Goal: Information Seeking & Learning: Learn about a topic

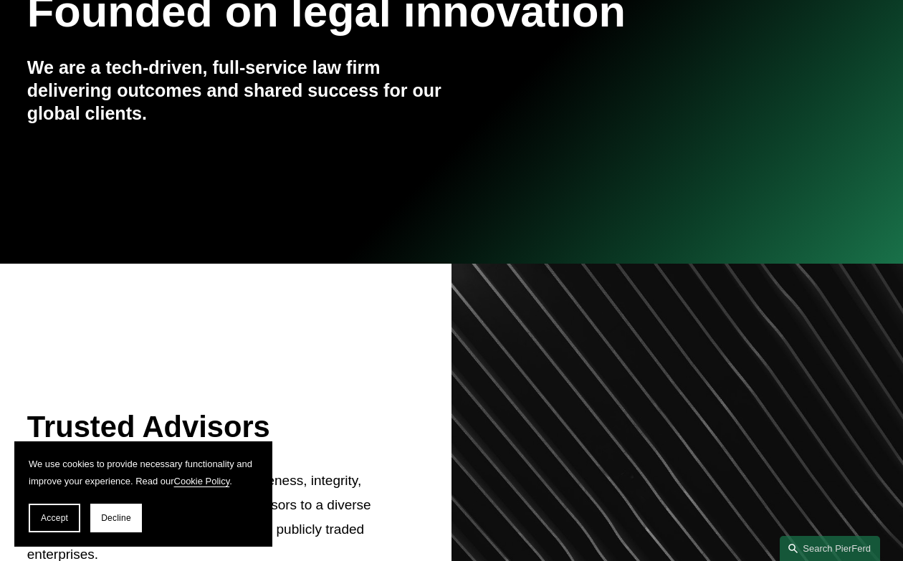
scroll to position [353, 0]
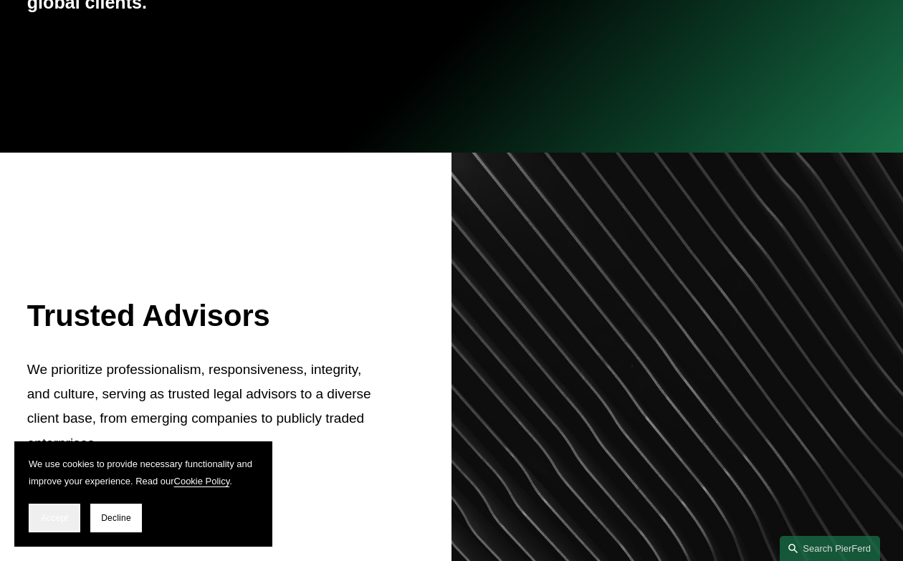
click at [47, 512] on button "Accept" at bounding box center [55, 518] width 52 height 29
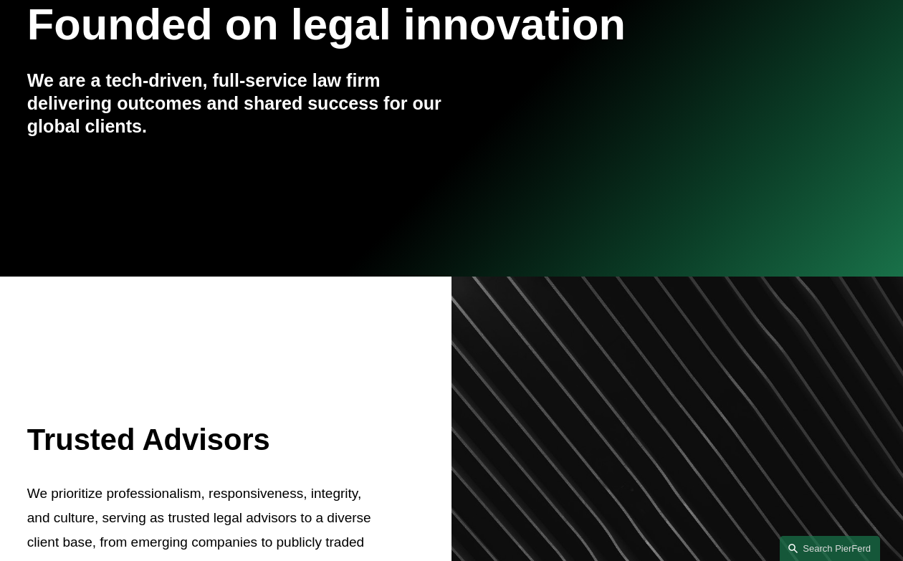
scroll to position [0, 0]
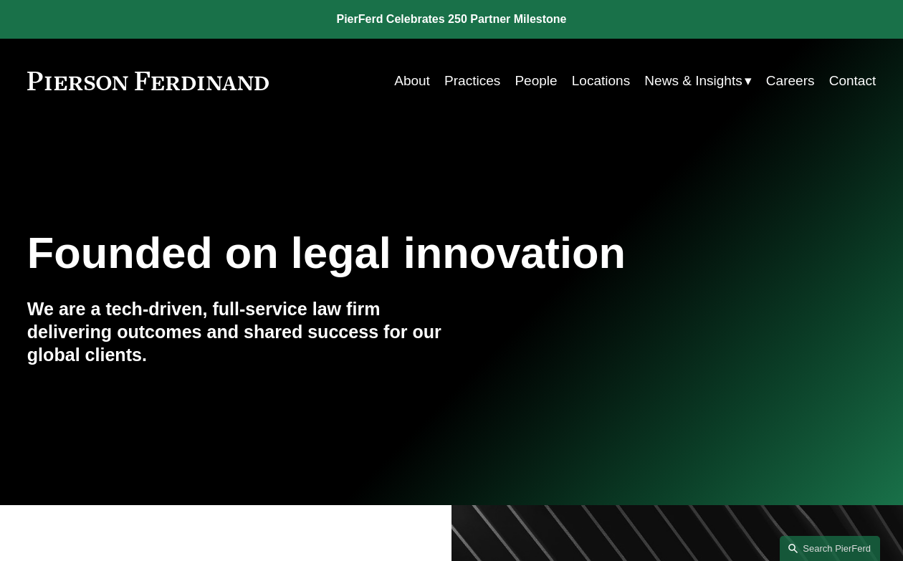
click at [469, 84] on link "Practices" at bounding box center [472, 80] width 56 height 27
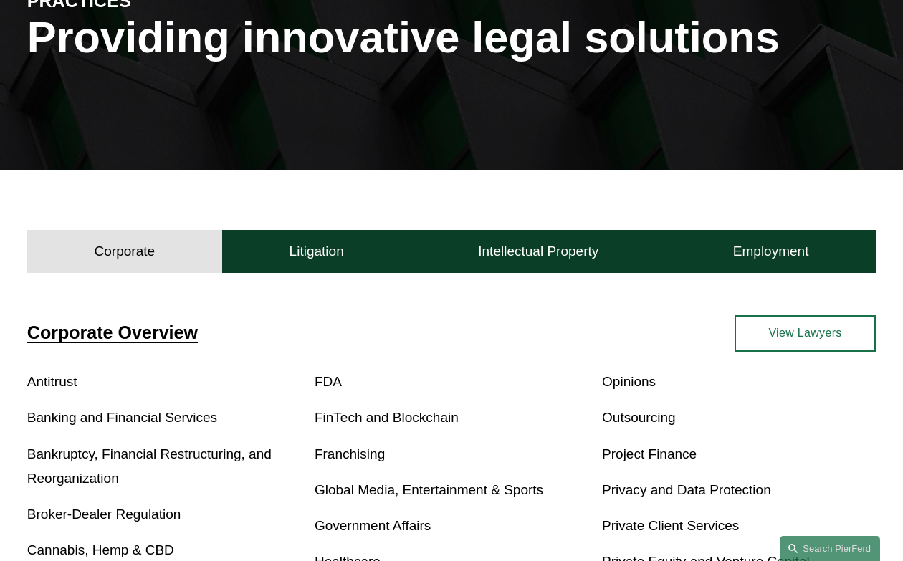
scroll to position [195, 0]
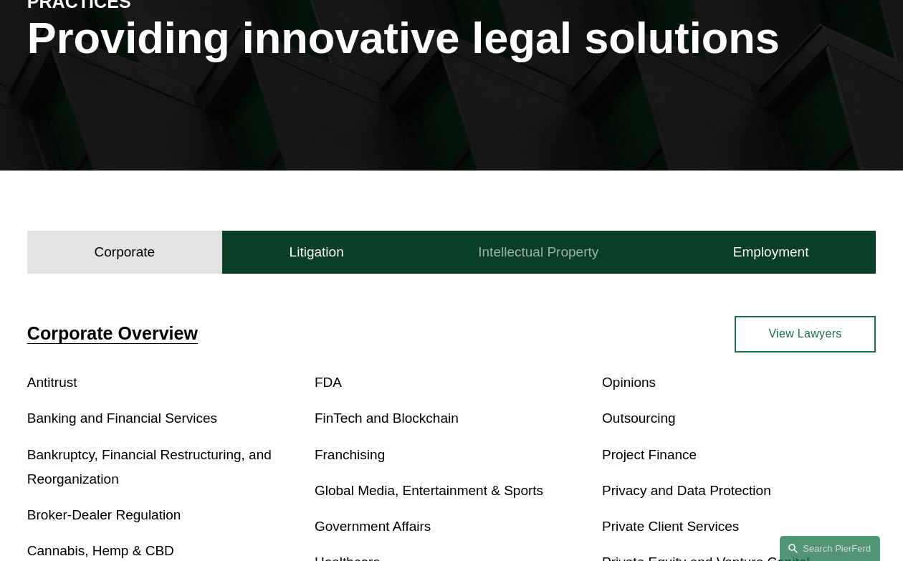
click at [534, 244] on h4 "Intellectual Property" at bounding box center [538, 252] width 120 height 17
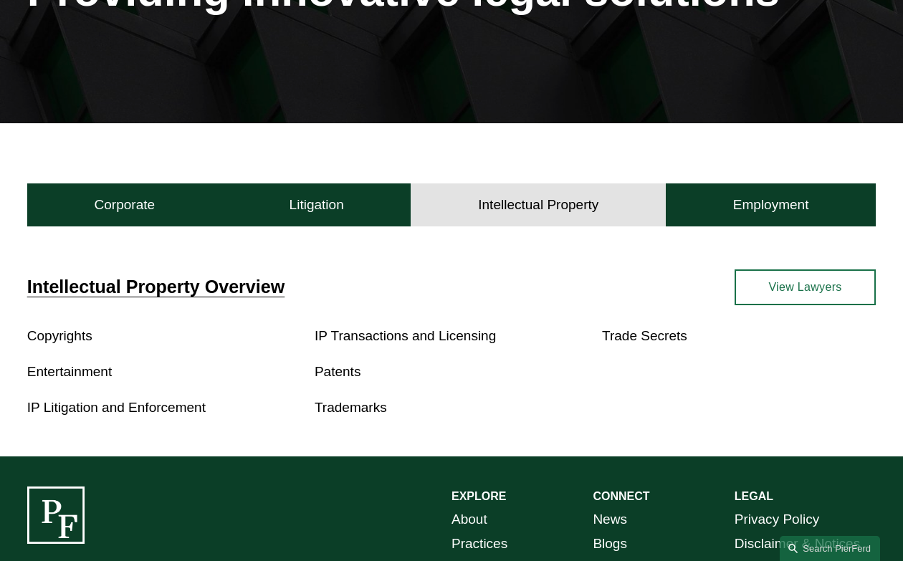
scroll to position [244, 0]
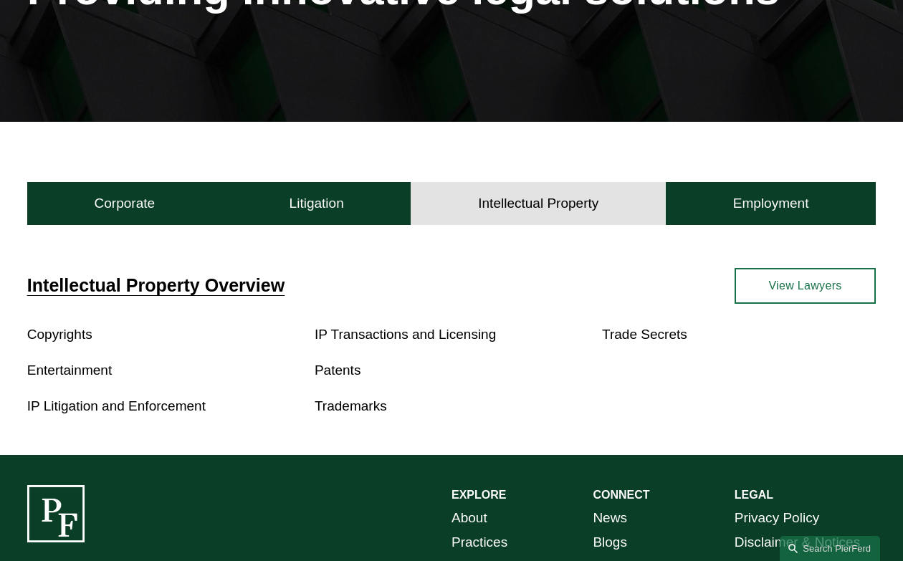
click at [356, 336] on link "IP Transactions and Licensing" at bounding box center [405, 334] width 181 height 15
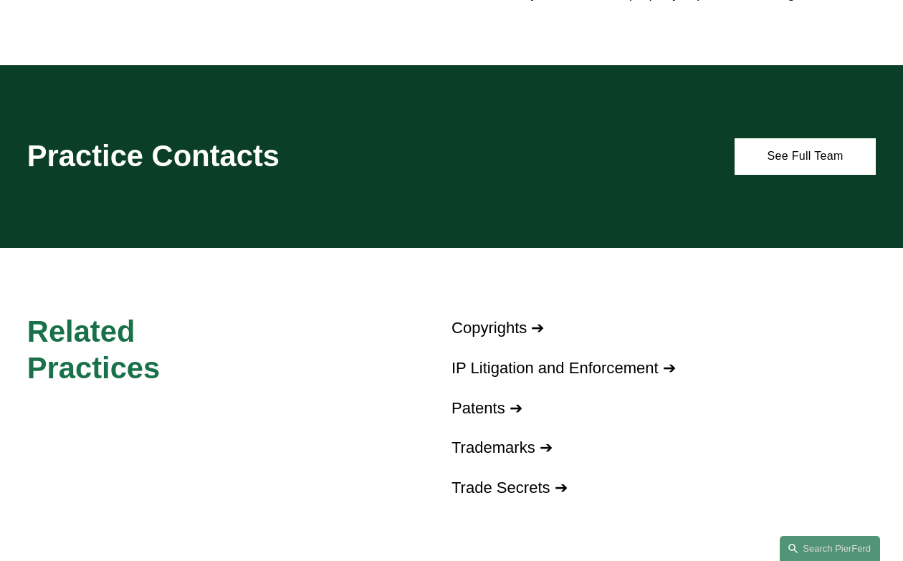
scroll to position [810, 0]
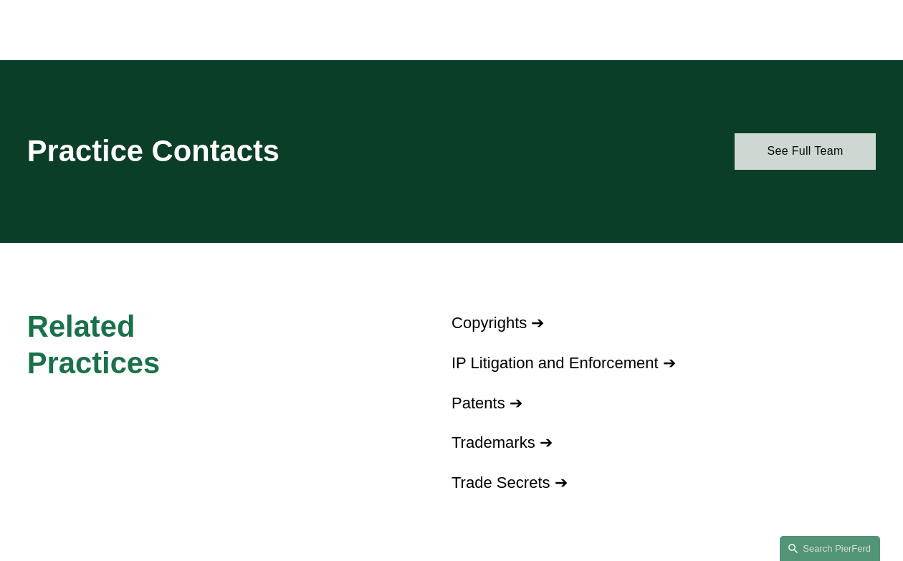
click at [791, 170] on link "See Full Team" at bounding box center [805, 151] width 141 height 37
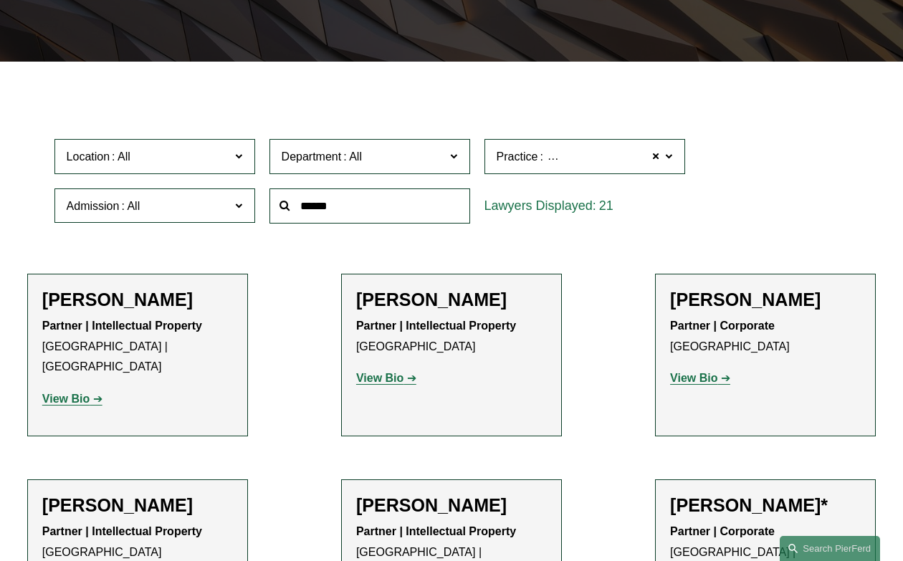
scroll to position [301, 0]
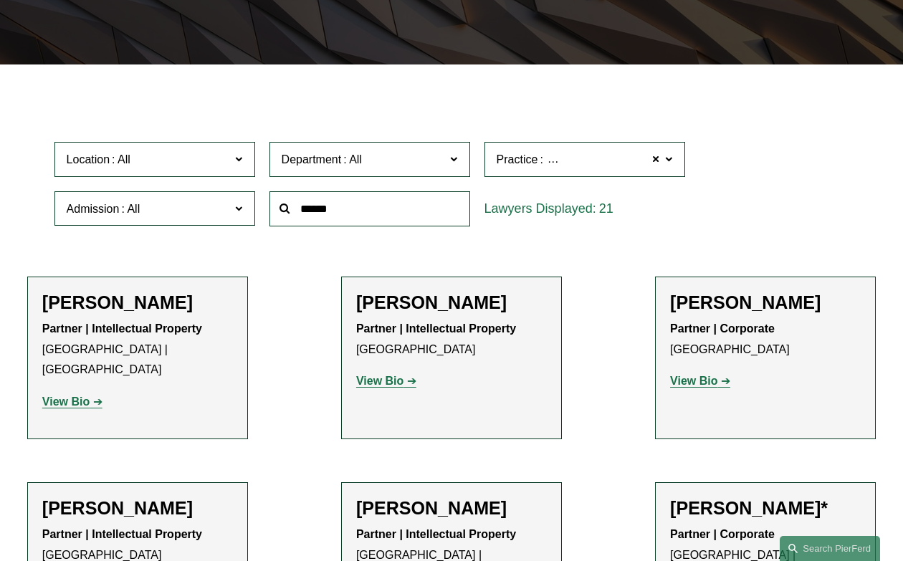
click at [87, 396] on strong "View Bio" at bounding box center [65, 402] width 47 height 12
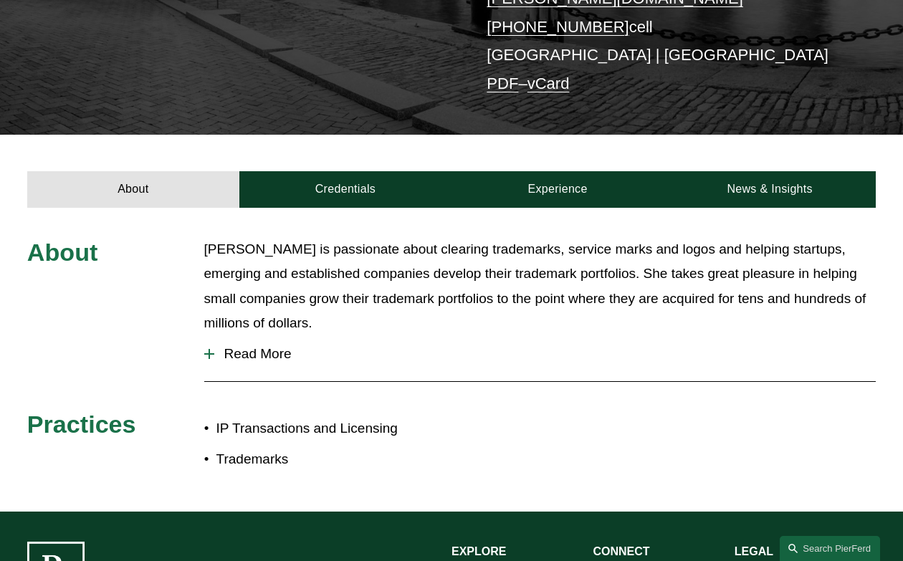
scroll to position [321, 0]
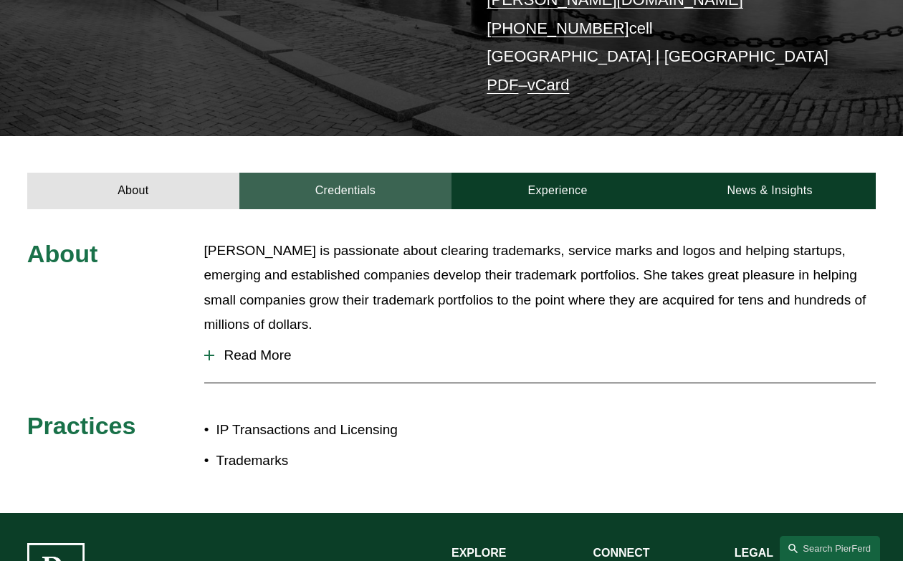
click at [365, 173] on link "Credentials" at bounding box center [345, 191] width 212 height 37
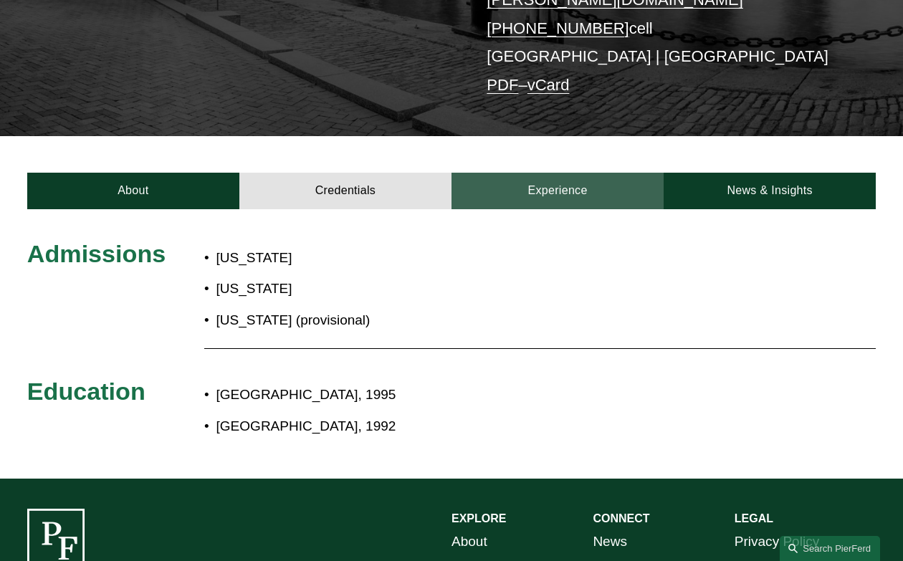
click at [510, 173] on link "Experience" at bounding box center [557, 191] width 212 height 37
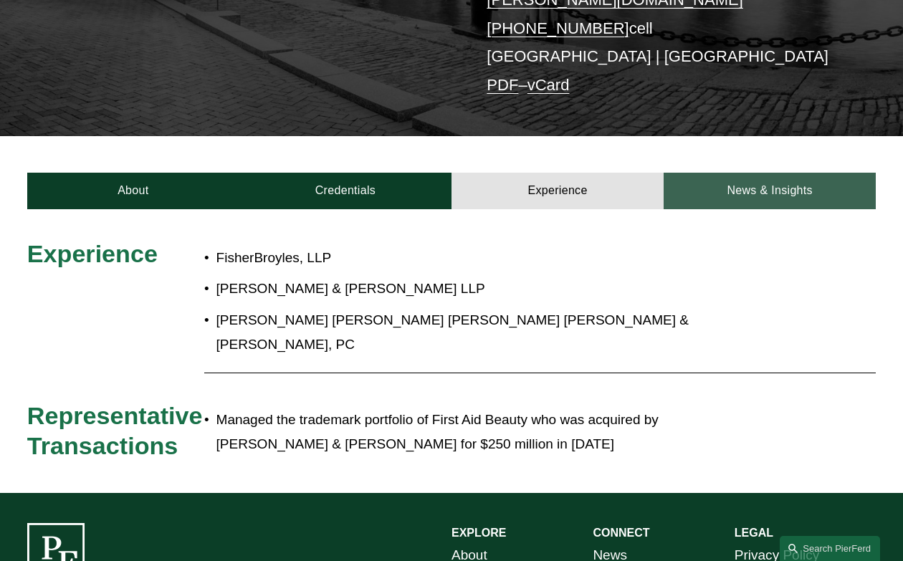
click at [729, 173] on link "News & Insights" at bounding box center [770, 191] width 212 height 37
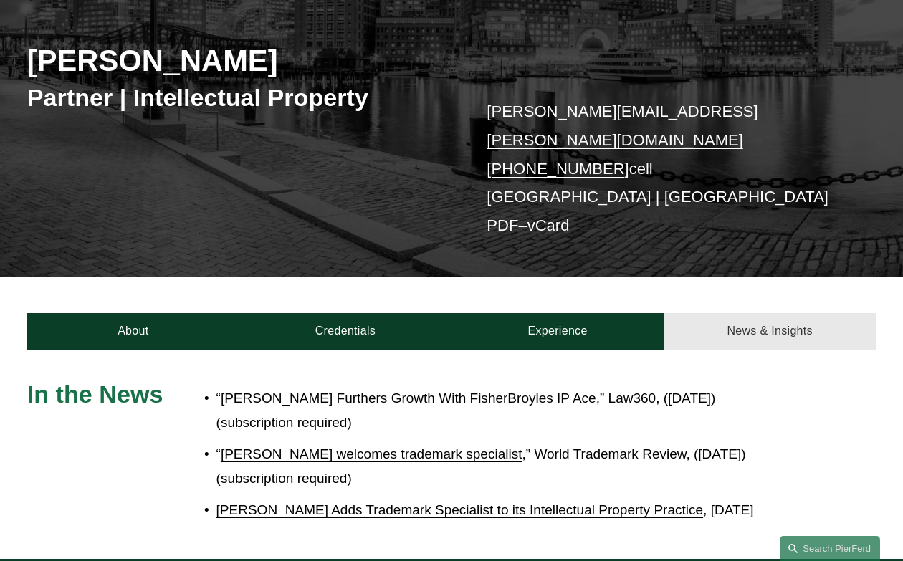
scroll to position [0, 0]
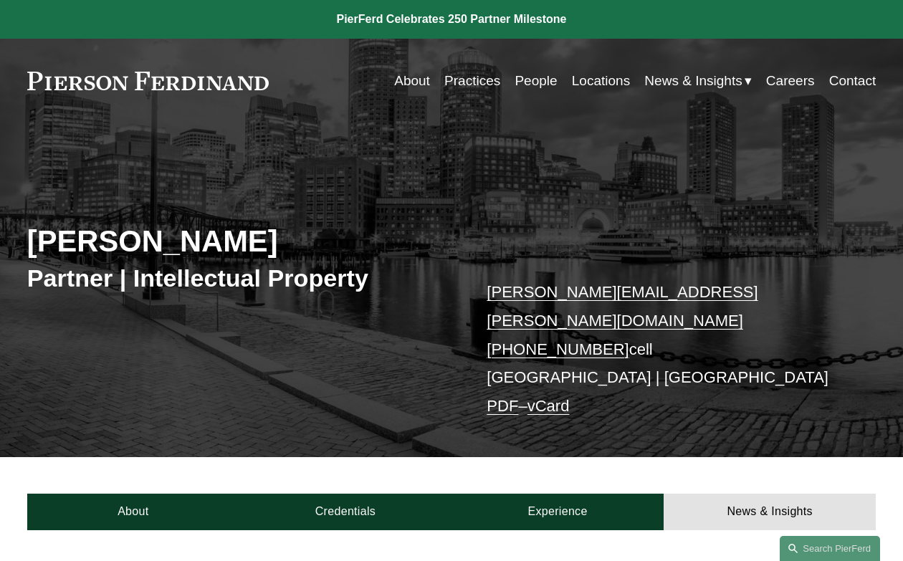
click at [232, 92] on div "About Practices People Locations News & Insights News" at bounding box center [451, 80] width 848 height 27
click at [590, 85] on link "Locations" at bounding box center [601, 80] width 58 height 27
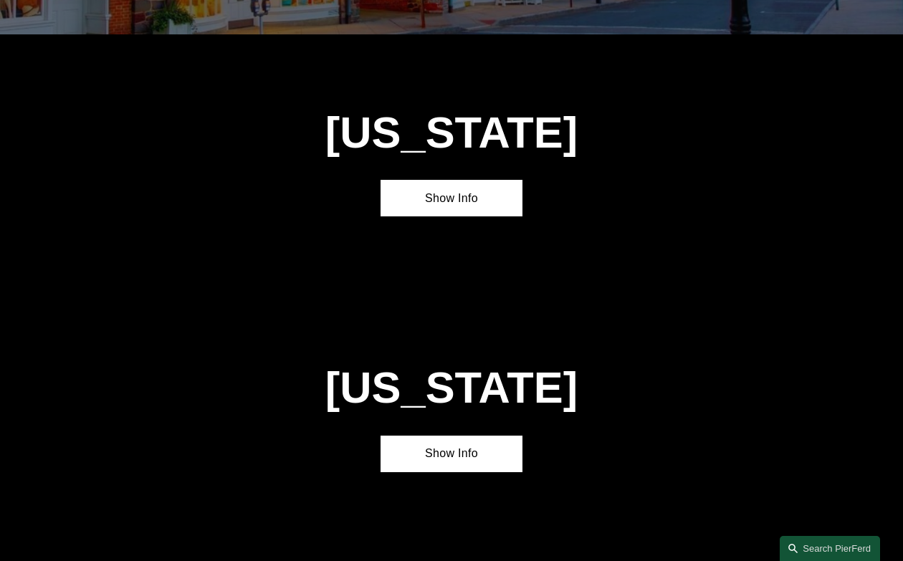
scroll to position [3172, 0]
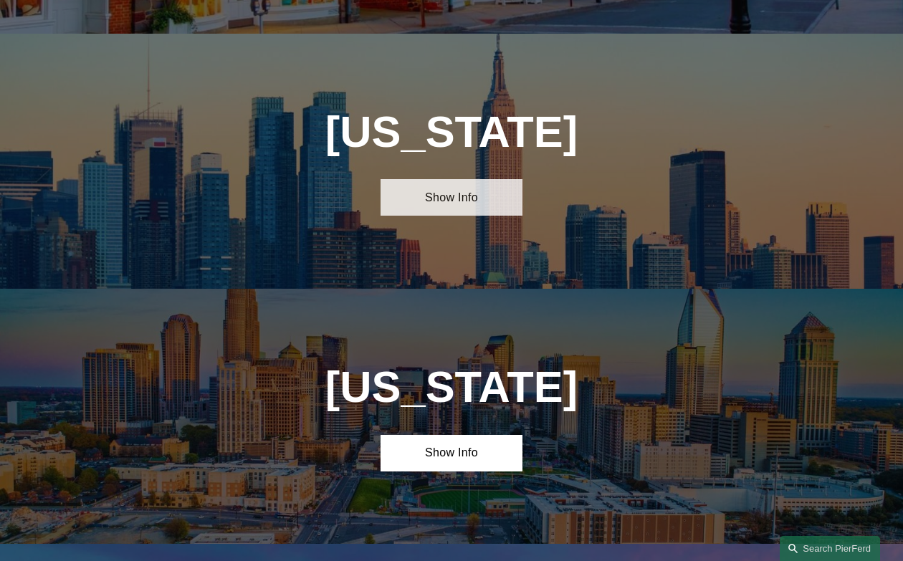
click at [468, 179] on link "Show Info" at bounding box center [451, 197] width 141 height 37
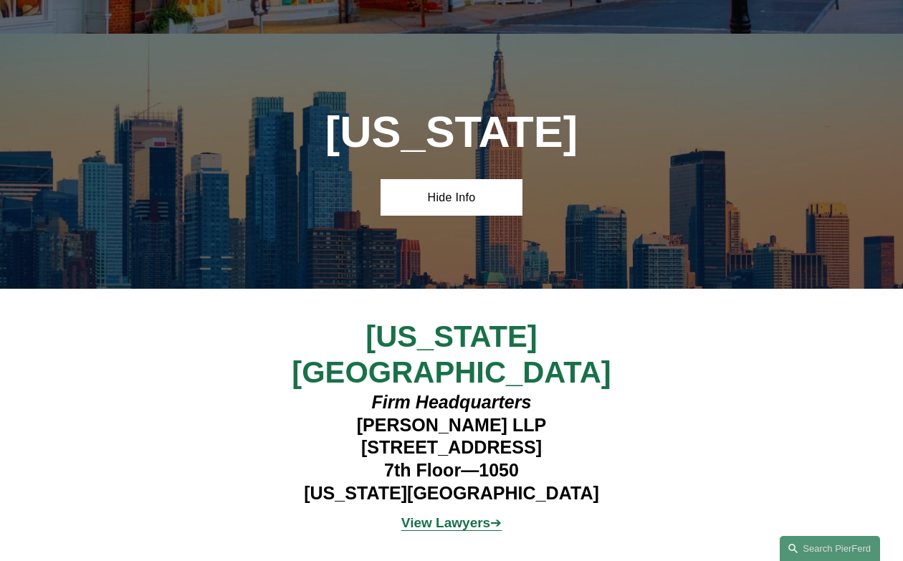
click at [482, 515] on strong "View Lawyers" at bounding box center [445, 522] width 89 height 15
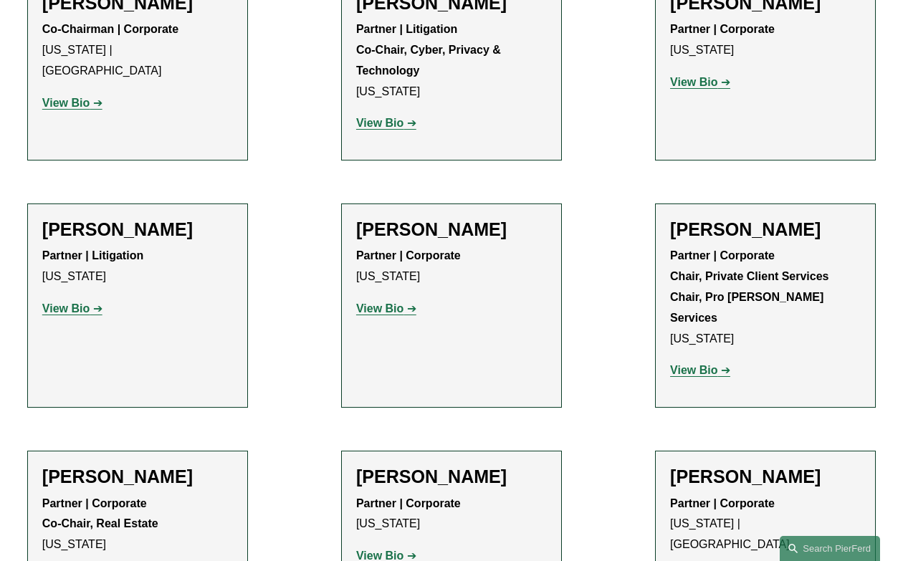
scroll to position [4563, 0]
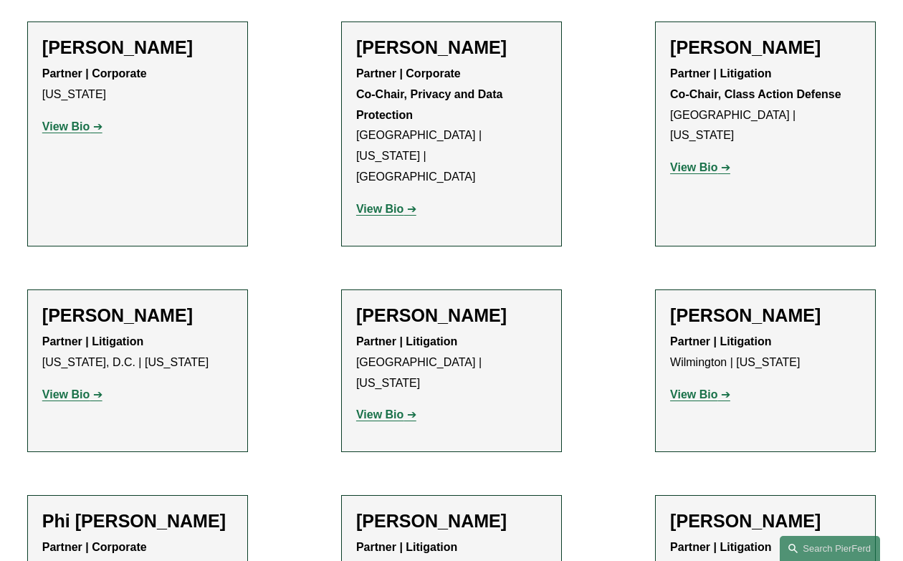
scroll to position [3154, 0]
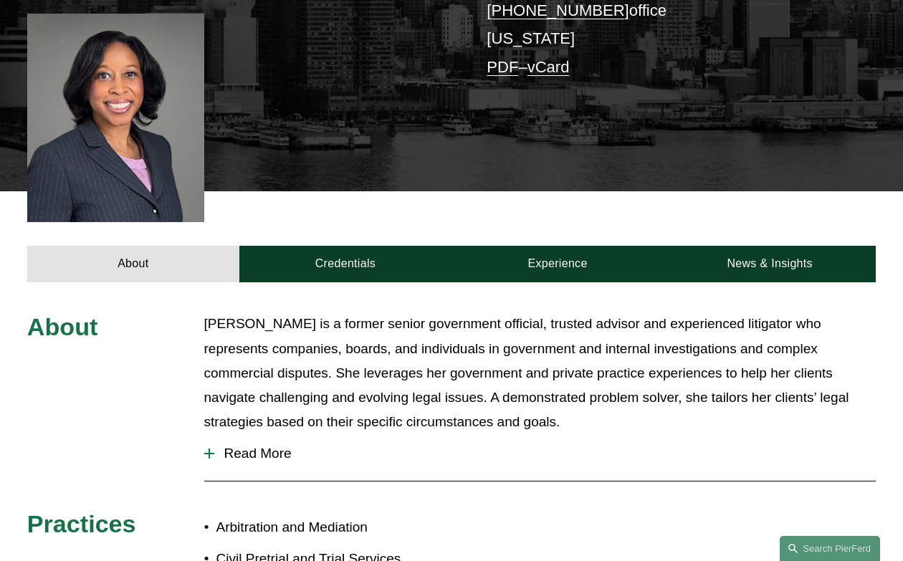
scroll to position [343, 0]
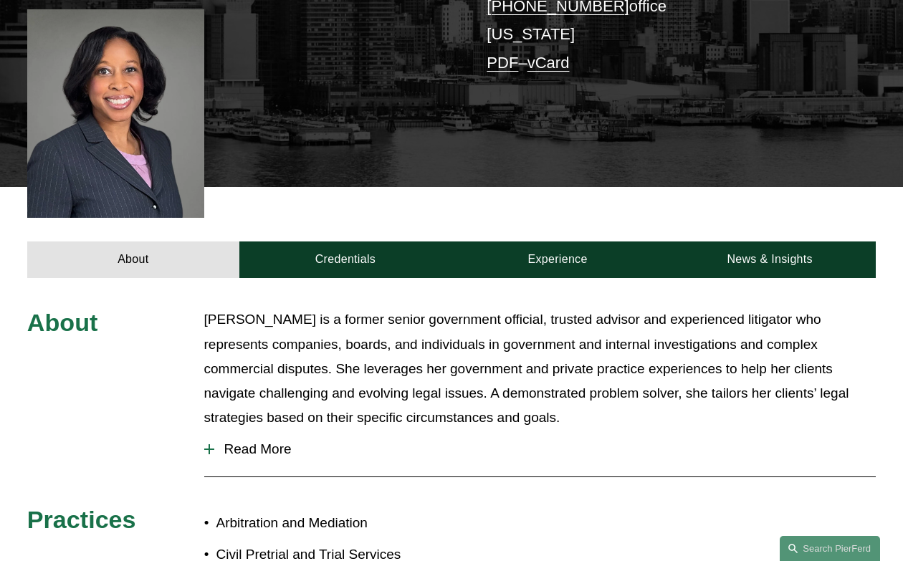
click at [368, 241] on link "Credentials" at bounding box center [345, 259] width 212 height 37
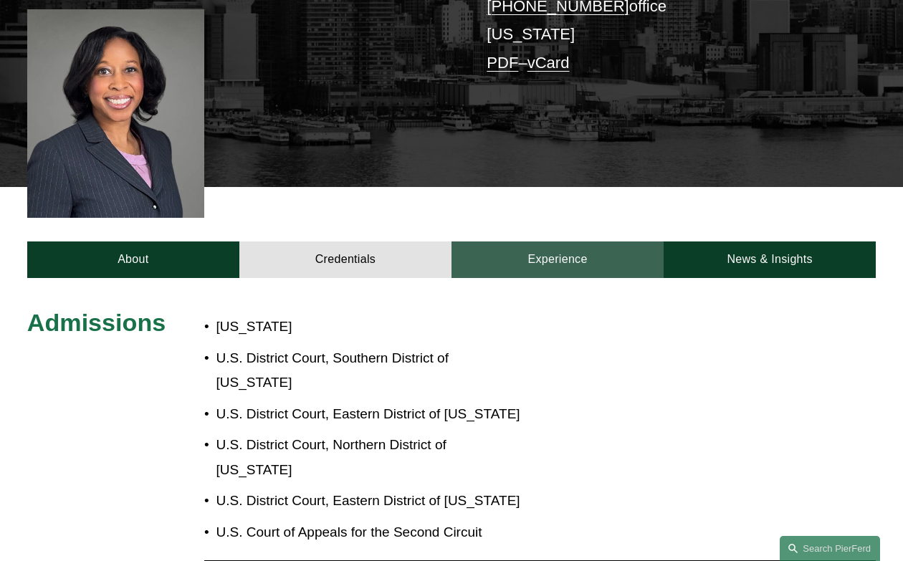
click at [538, 241] on link "Experience" at bounding box center [557, 259] width 212 height 37
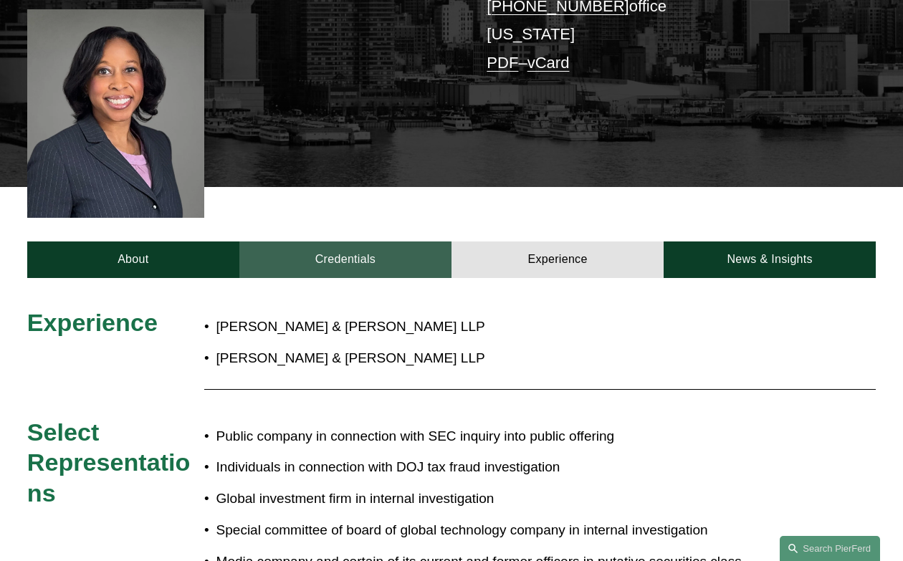
click at [415, 241] on link "Credentials" at bounding box center [345, 259] width 212 height 37
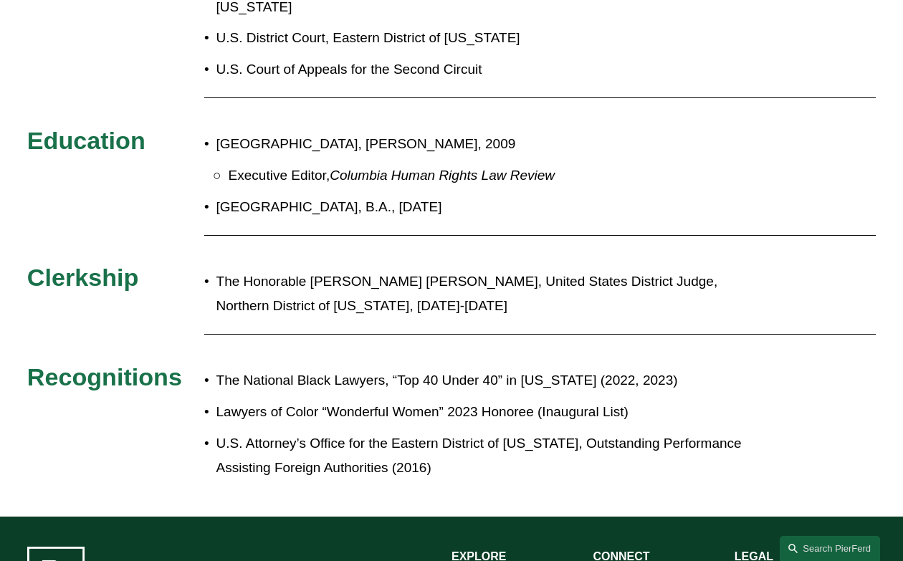
scroll to position [810, 0]
